Goal: Task Accomplishment & Management: Complete application form

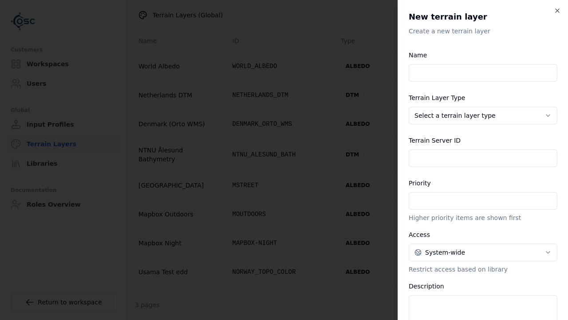
click at [483, 73] on input "Name" at bounding box center [483, 73] width 149 height 18
type input "**********"
